Goal: Complete application form

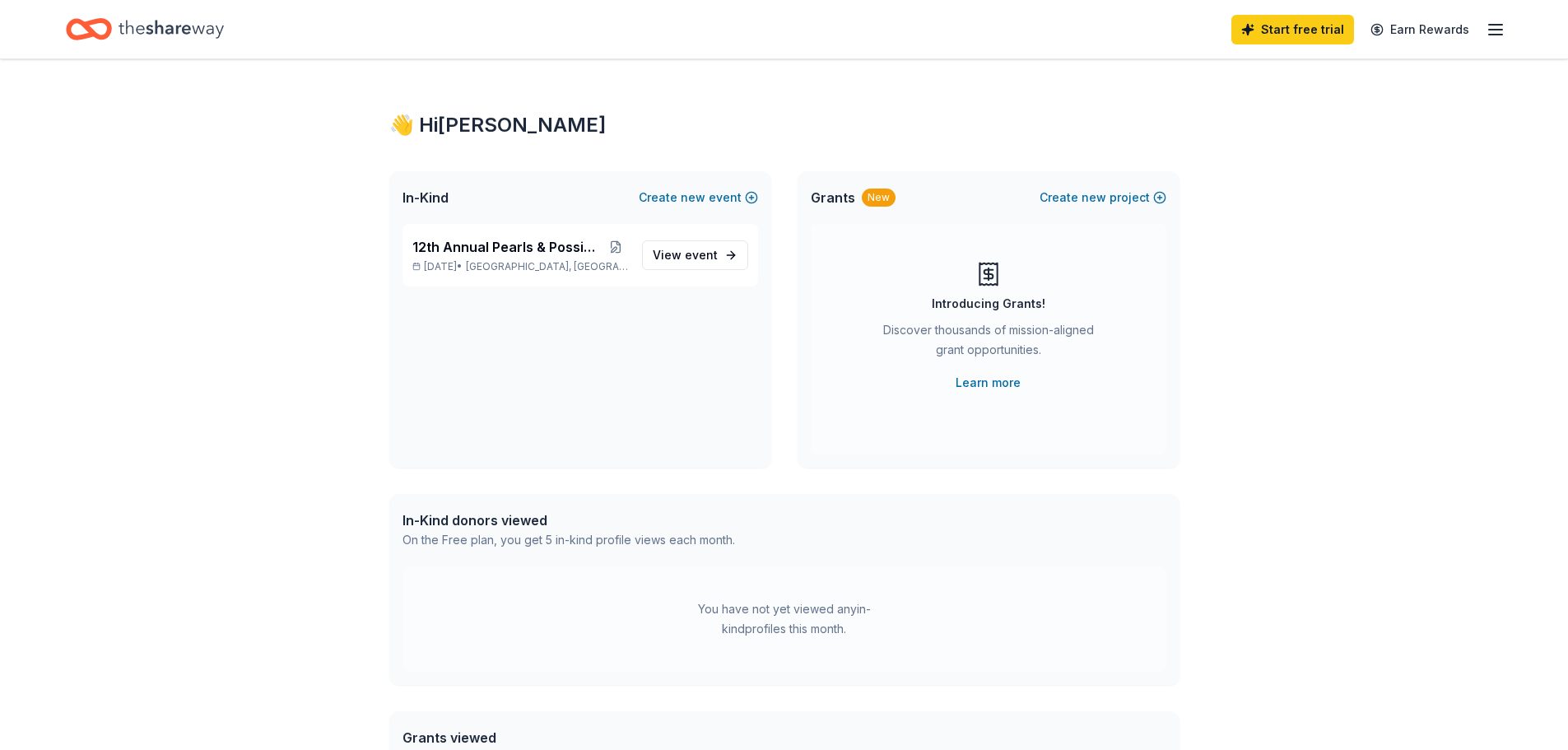
click at [1499, 27] on icon "button" at bounding box center [1495, 29] width 20 height 20
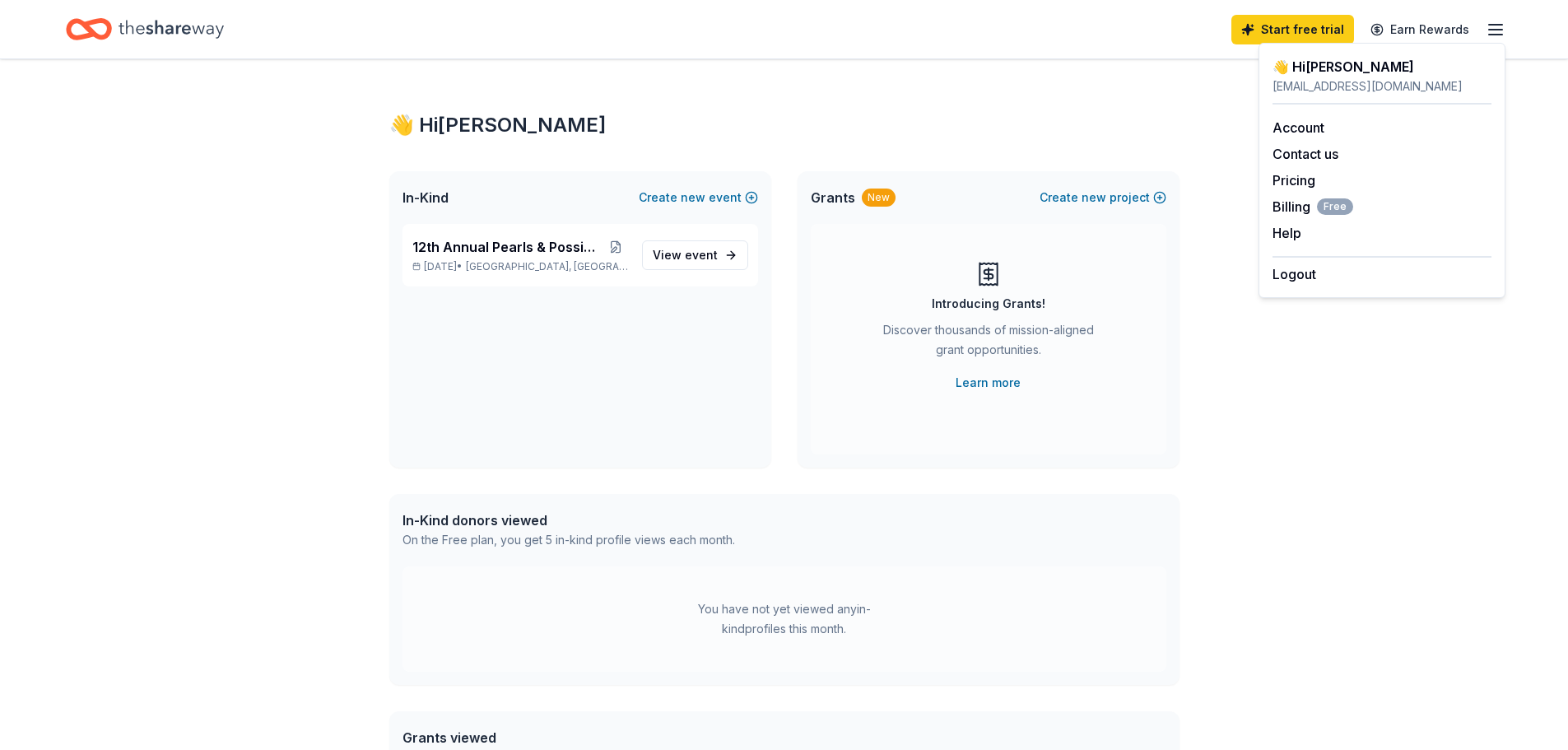
click at [1273, 518] on div "👋 Hi [PERSON_NAME] In-Kind Create new event 12th Annual Pearls & Possibilities …" at bounding box center [784, 523] width 1568 height 928
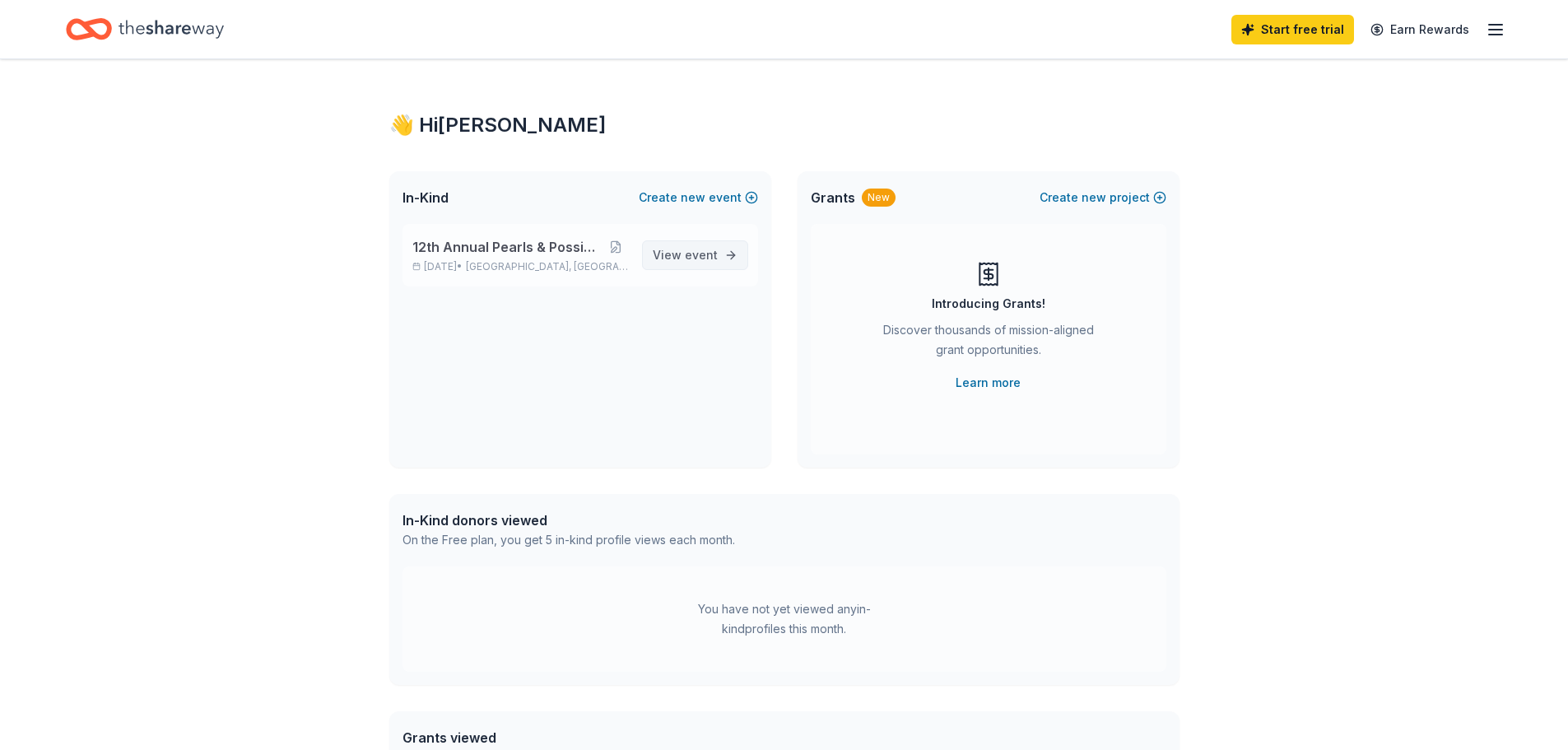
click at [730, 251] on link "View event" at bounding box center [695, 255] width 106 height 30
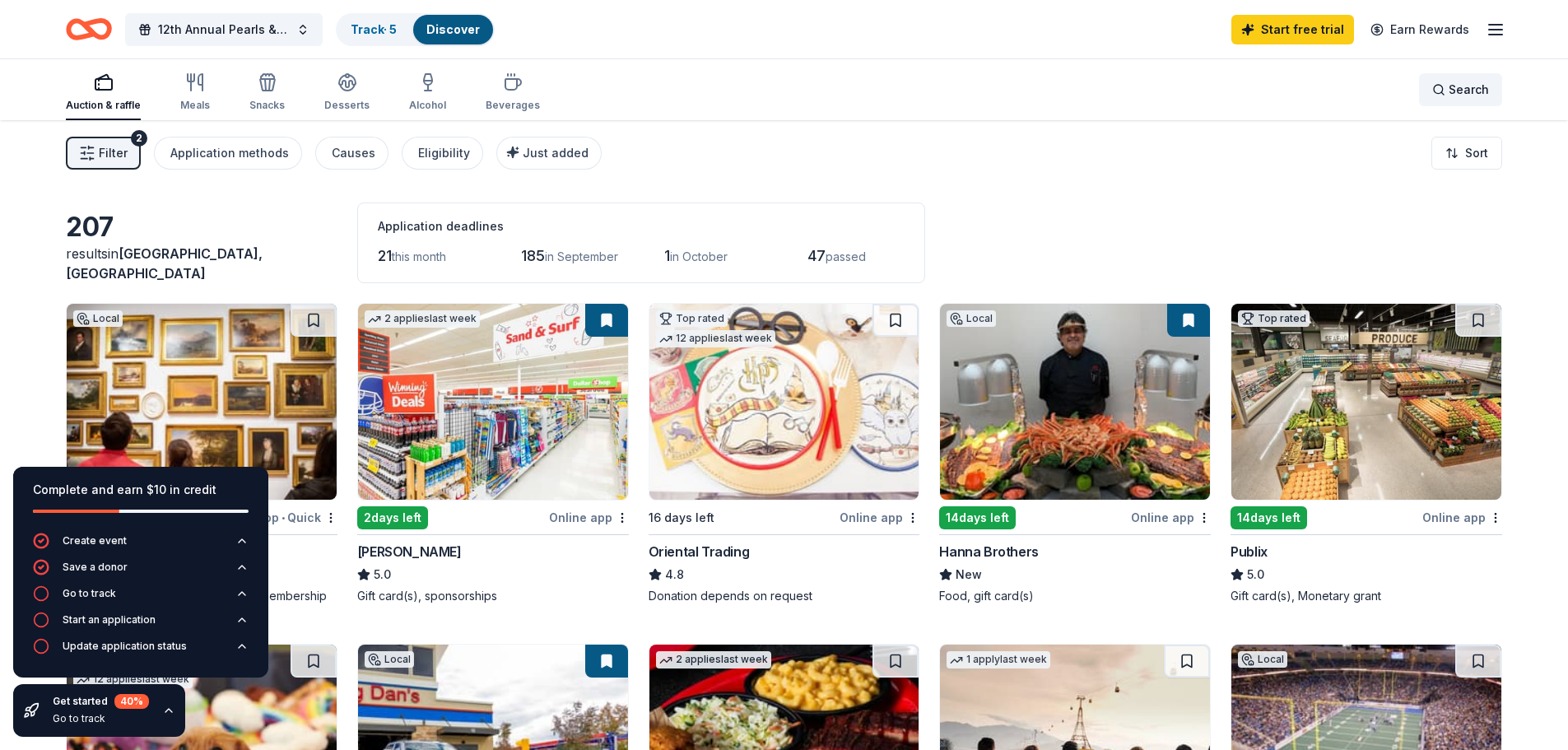
click at [1471, 90] on span "Search" at bounding box center [1468, 89] width 40 height 20
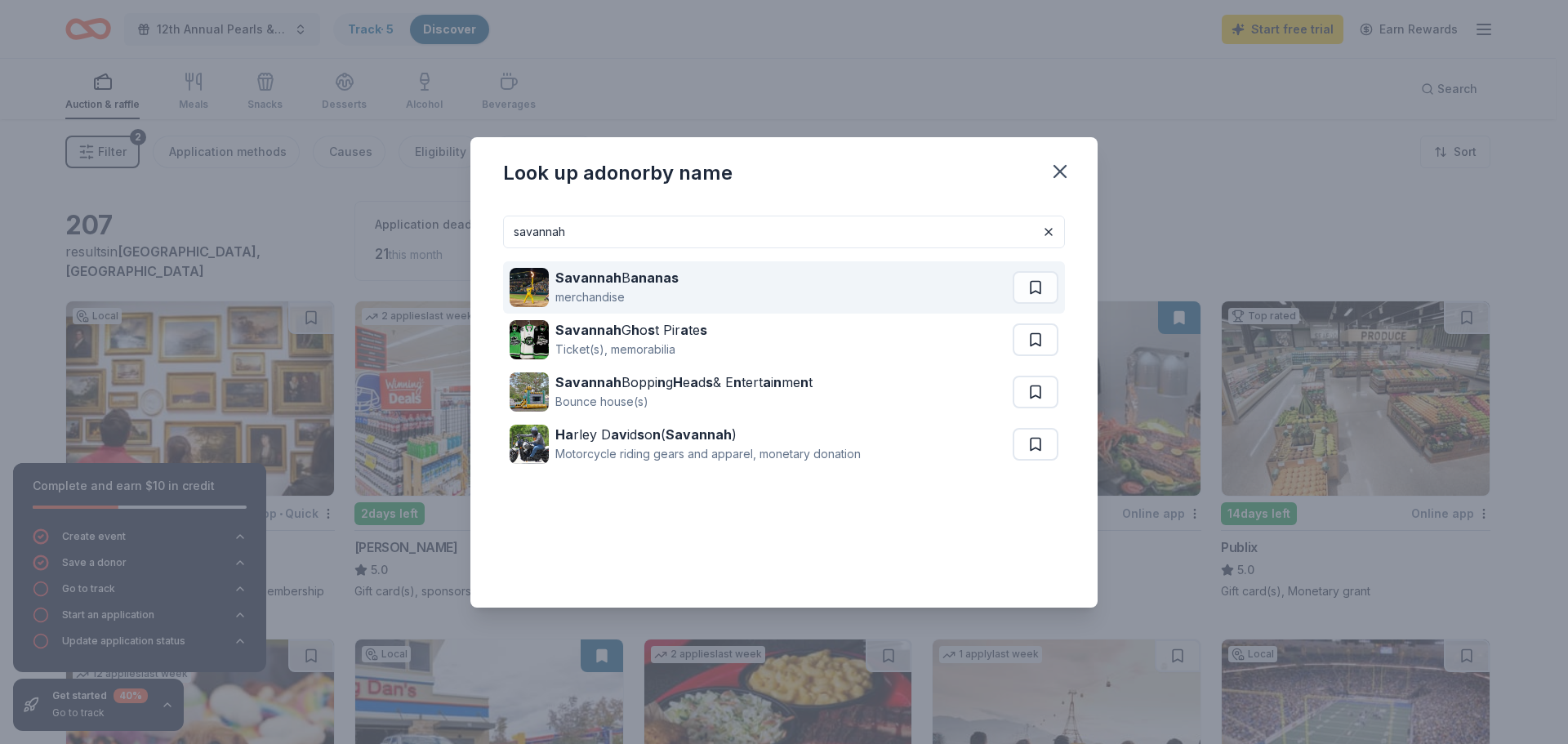
type input "savannah"
click at [580, 273] on strong "Savannah" at bounding box center [589, 277] width 66 height 16
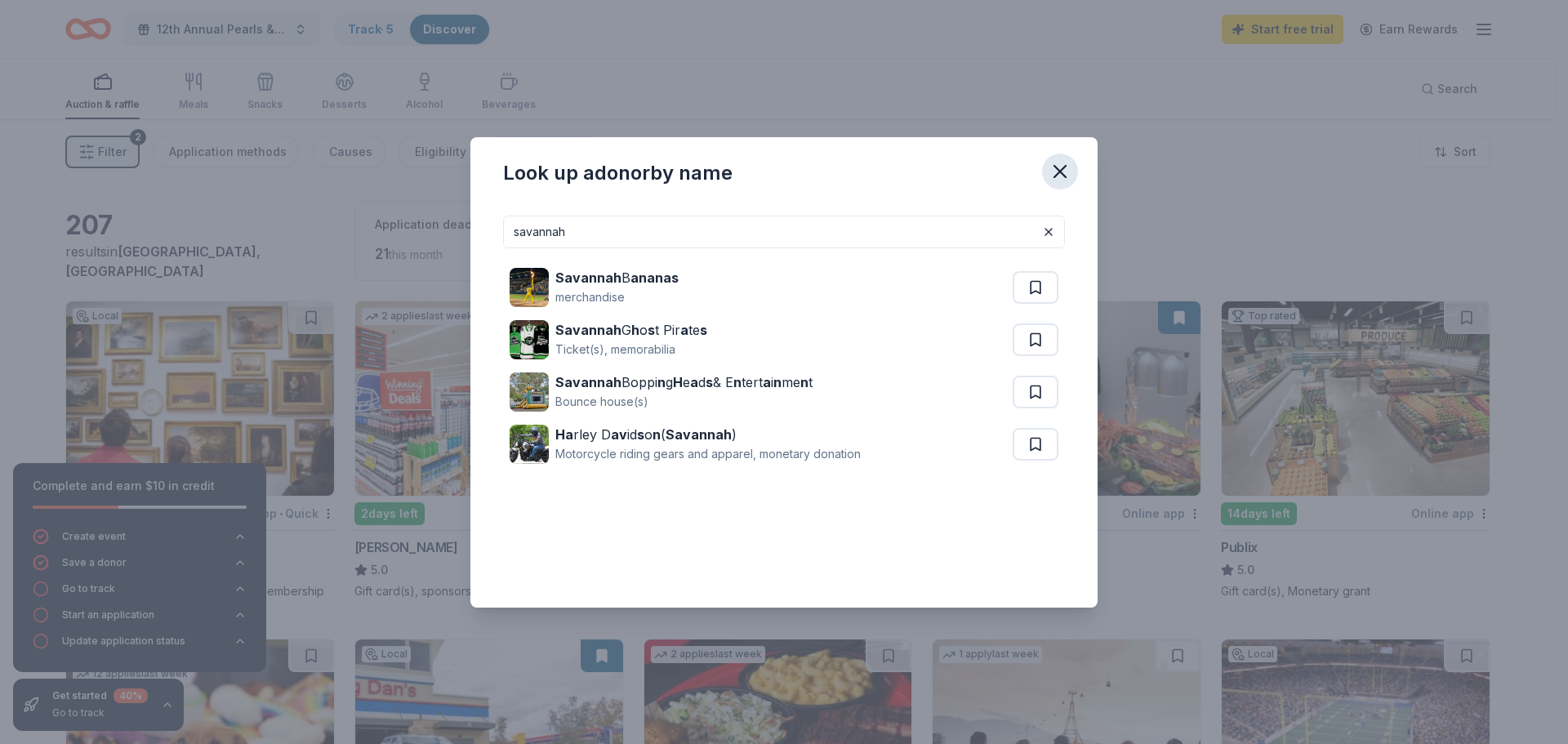
click at [1067, 164] on icon "button" at bounding box center [1060, 171] width 23 height 23
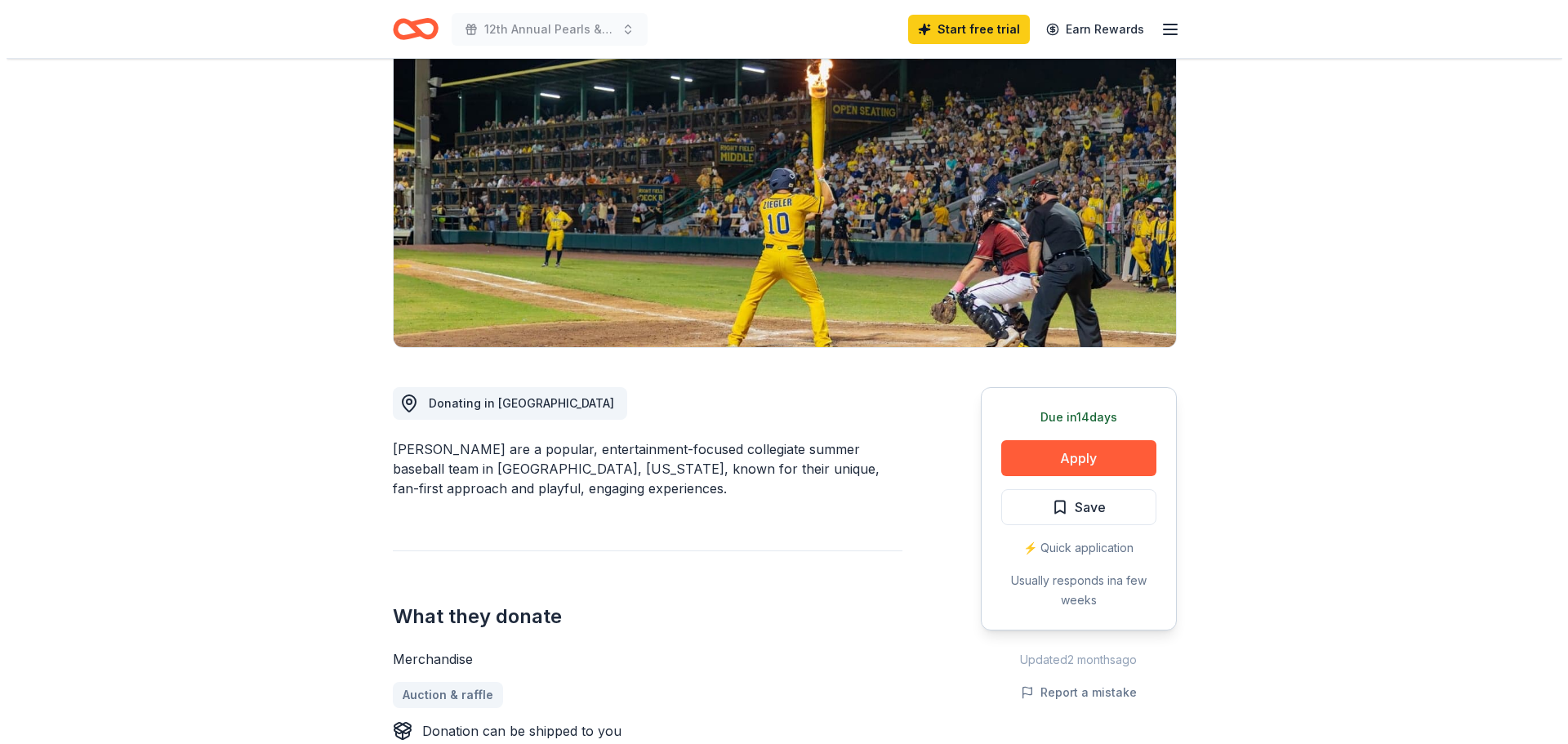
scroll to position [163, 0]
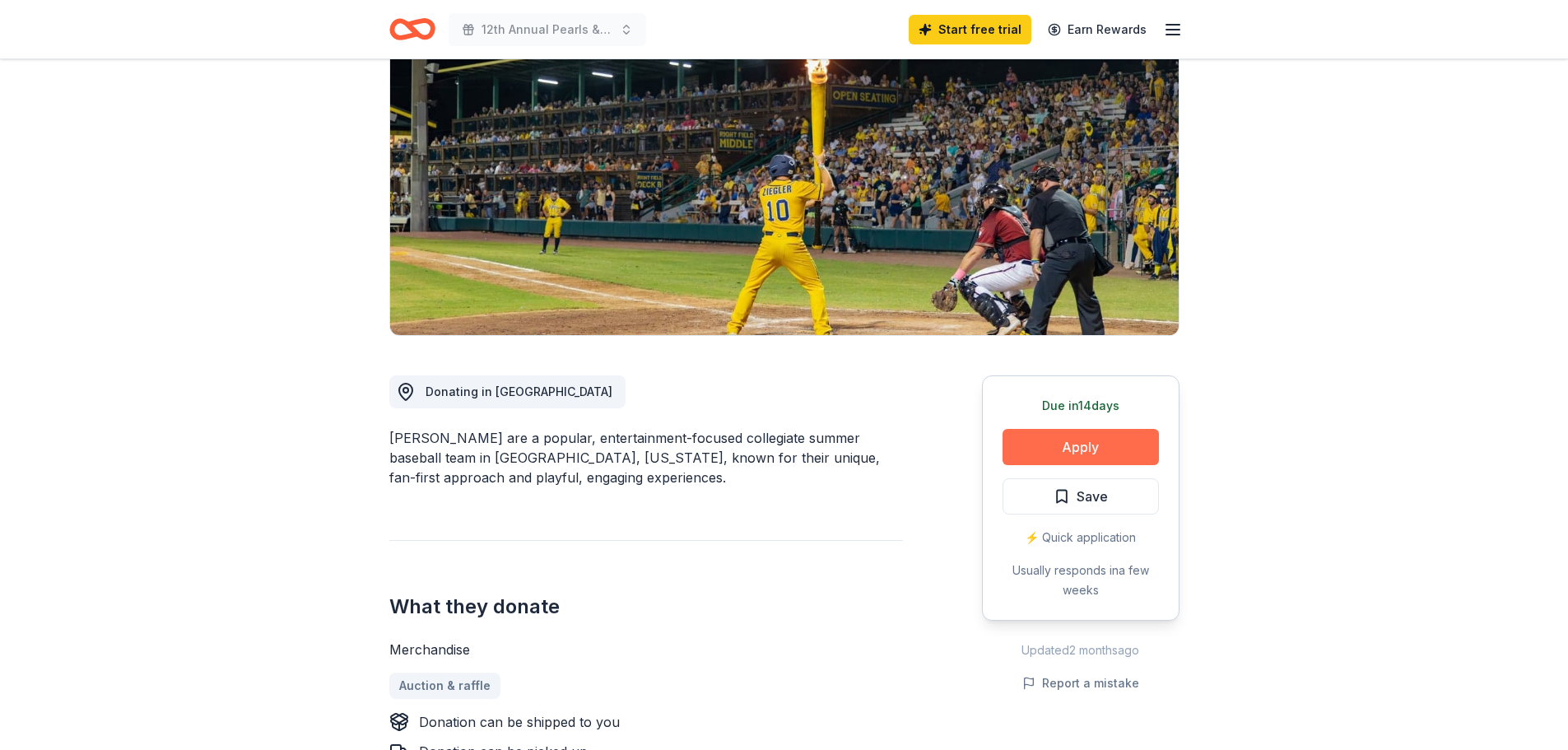
click at [1102, 454] on button "Apply" at bounding box center [1081, 447] width 157 height 36
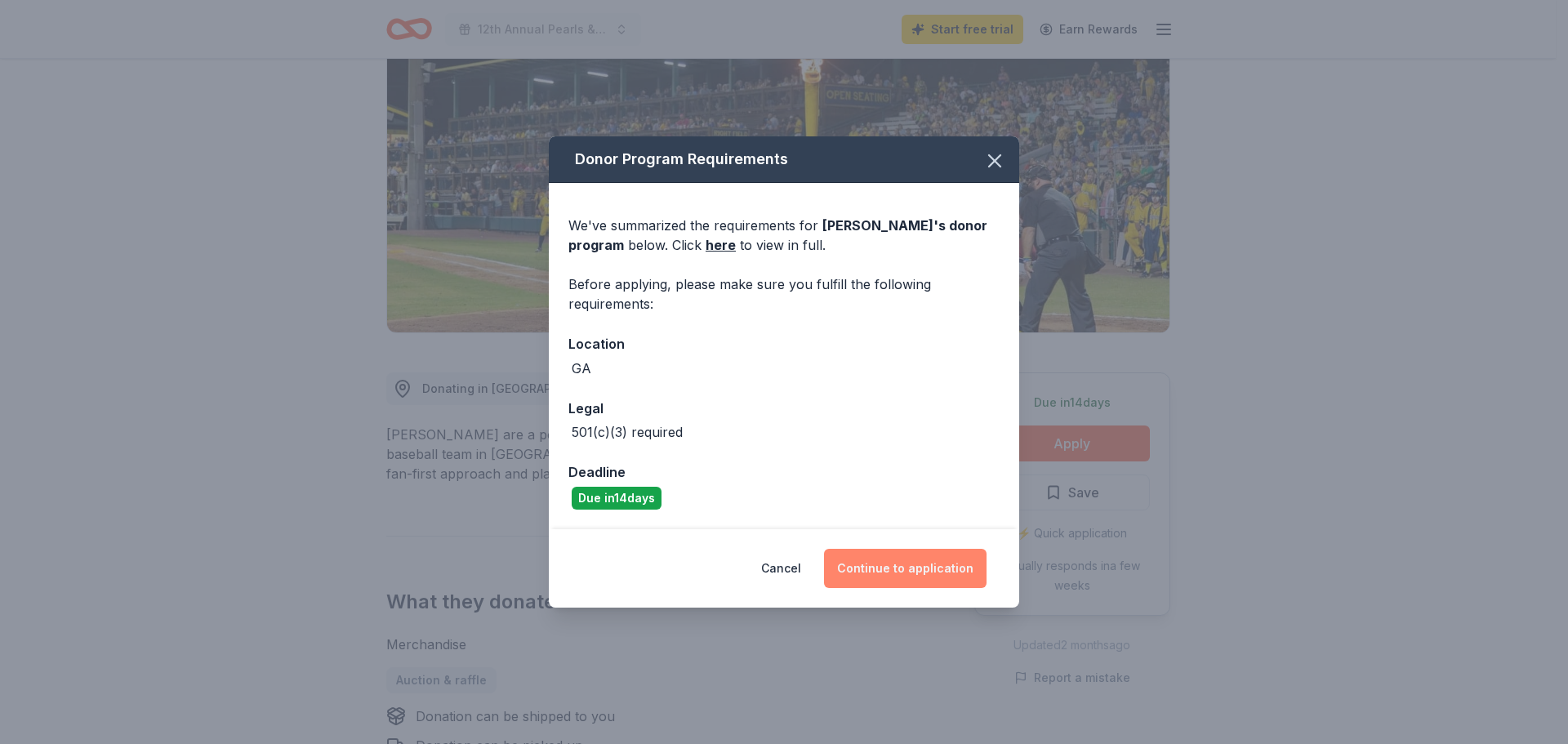
click at [878, 567] on button "Continue to application" at bounding box center [905, 568] width 162 height 39
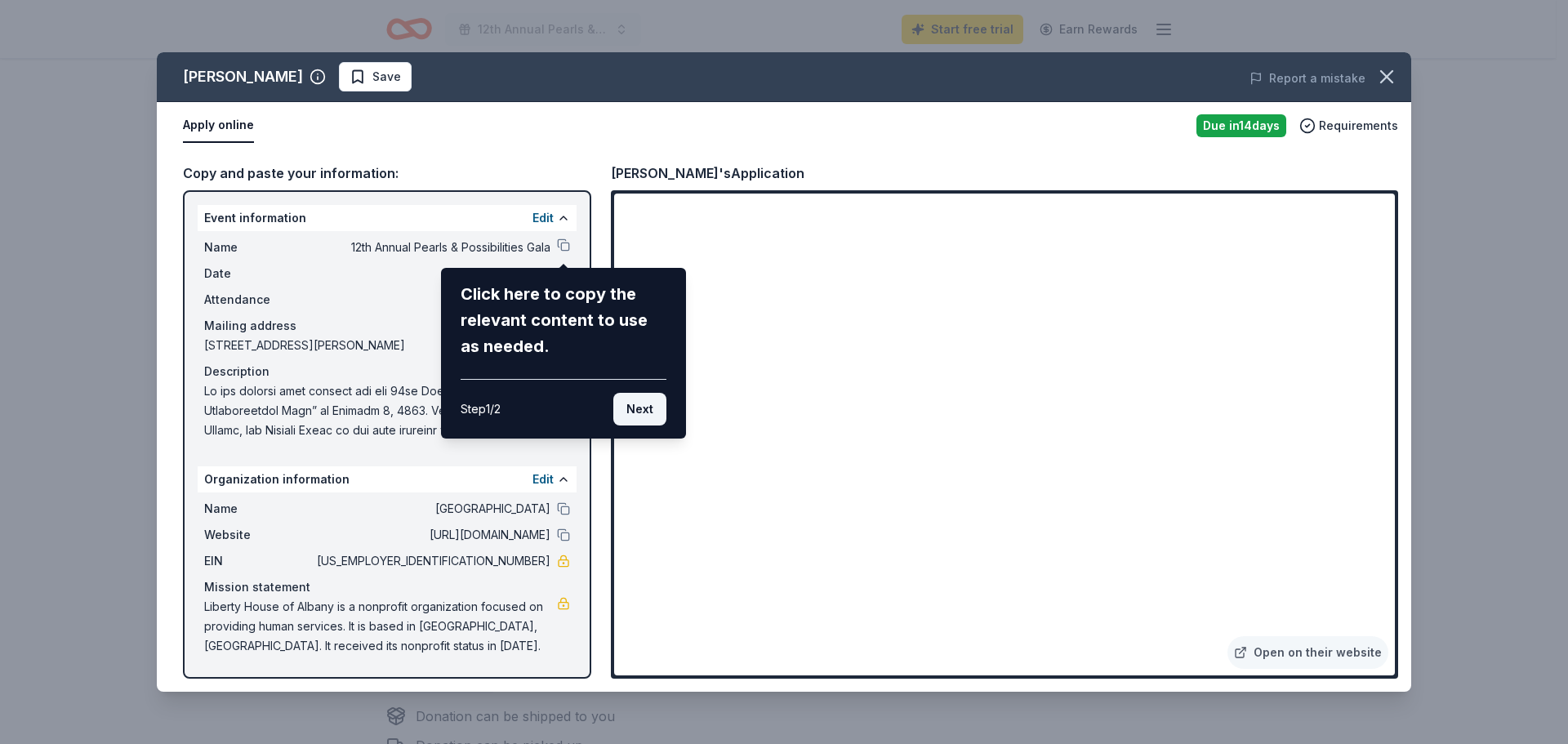
click at [640, 409] on button "Next" at bounding box center [640, 409] width 53 height 32
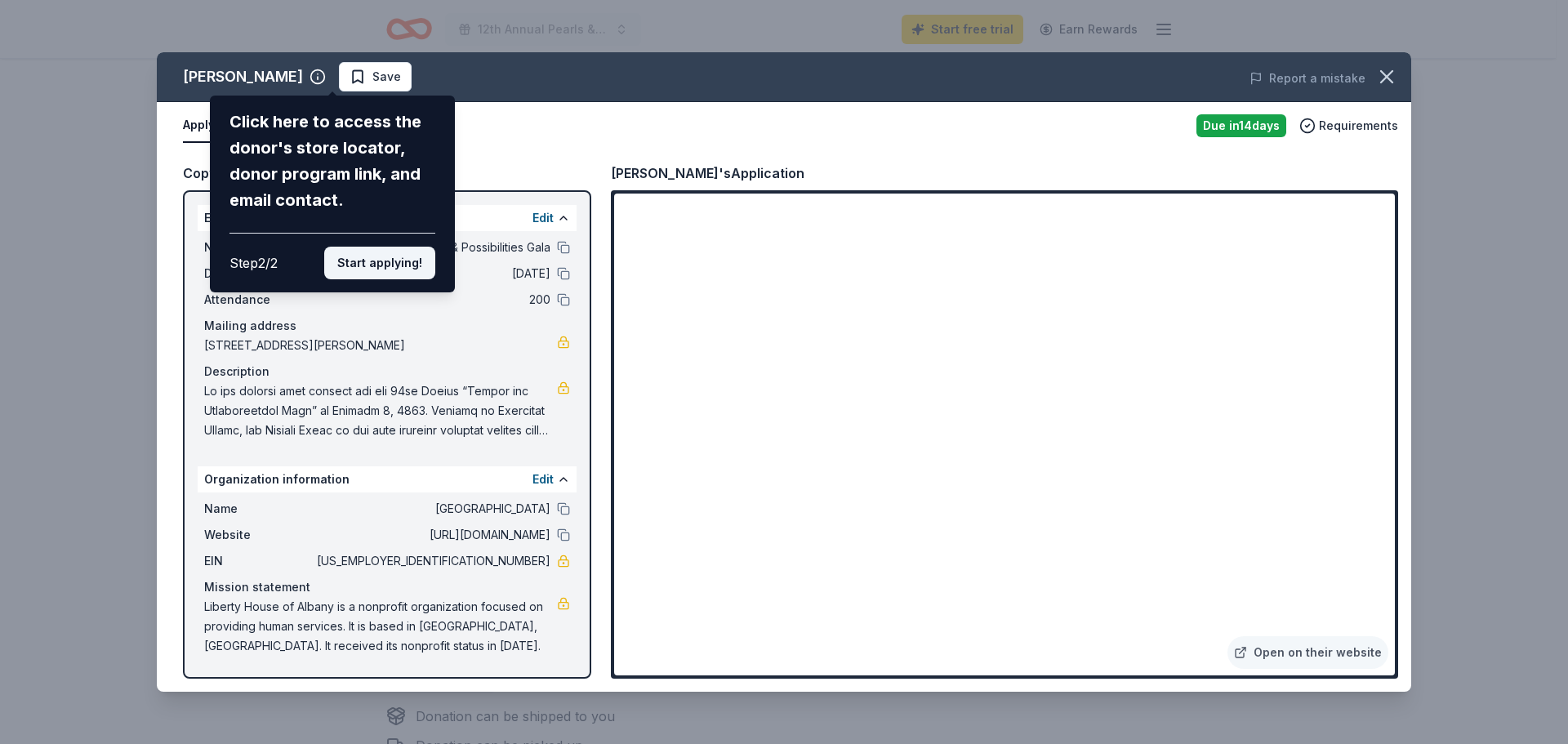
click at [393, 262] on button "Start applying!" at bounding box center [380, 262] width 111 height 32
